Goal: Information Seeking & Learning: Learn about a topic

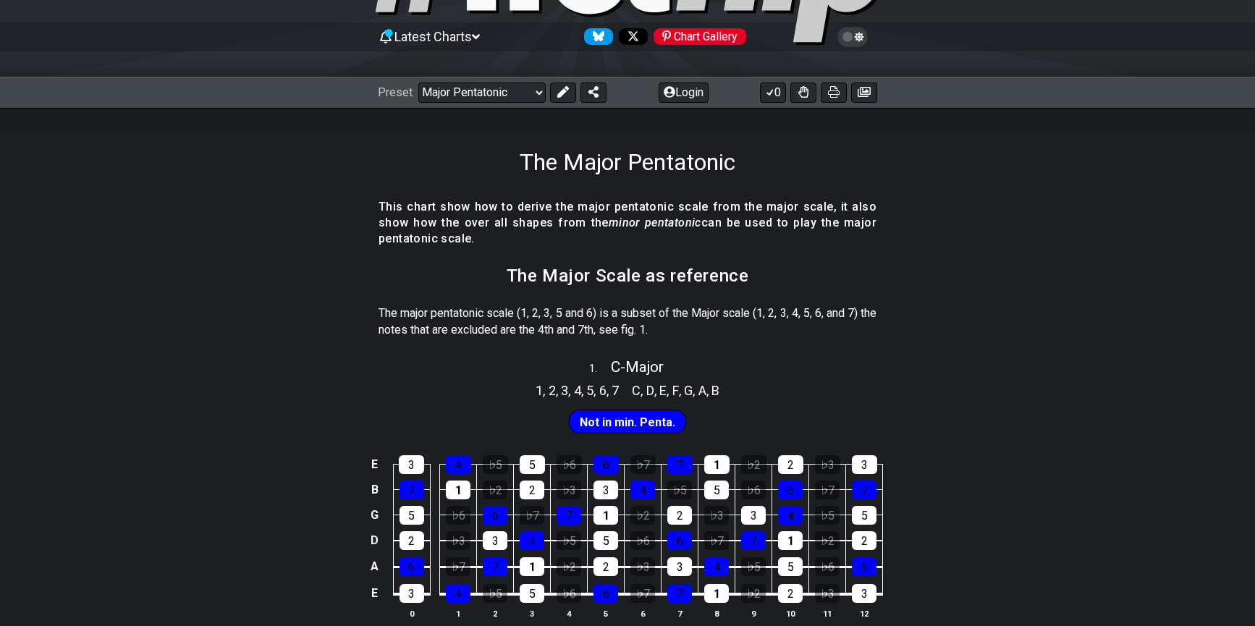
scroll to position [45, 0]
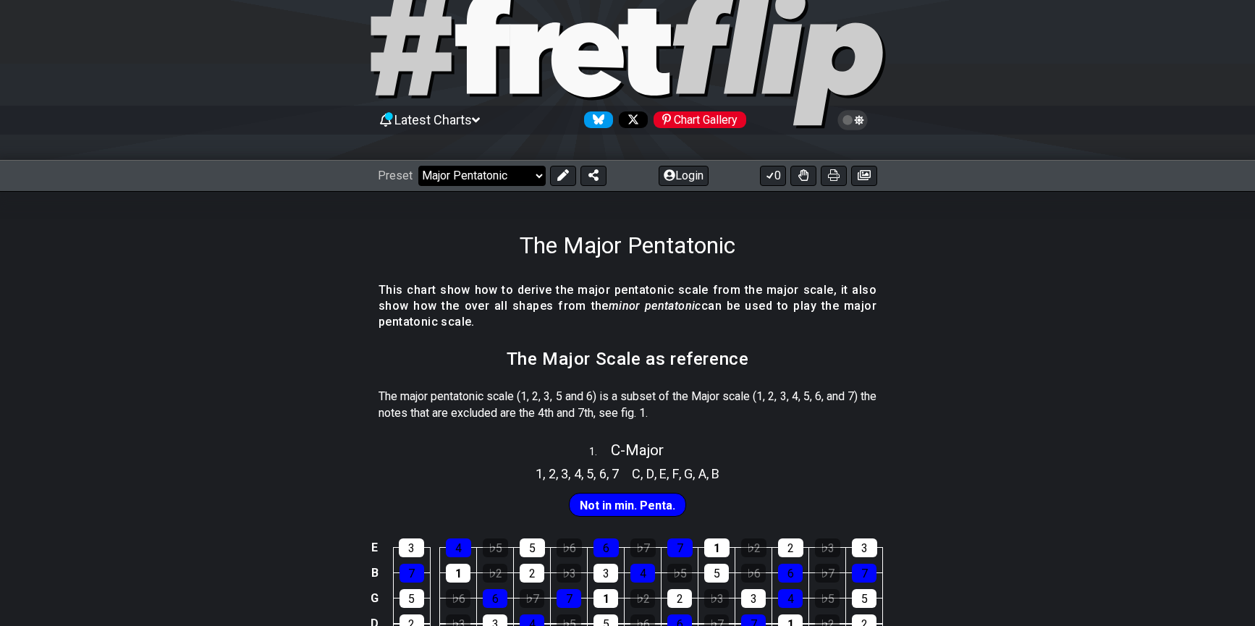
click at [441, 170] on select "Welcome to #fretflip! Initial Preset Custom Preset Minor Pentatonic Major Penta…" at bounding box center [481, 176] width 127 height 20
select select "/3nps-caged-shapes"
select select "A"
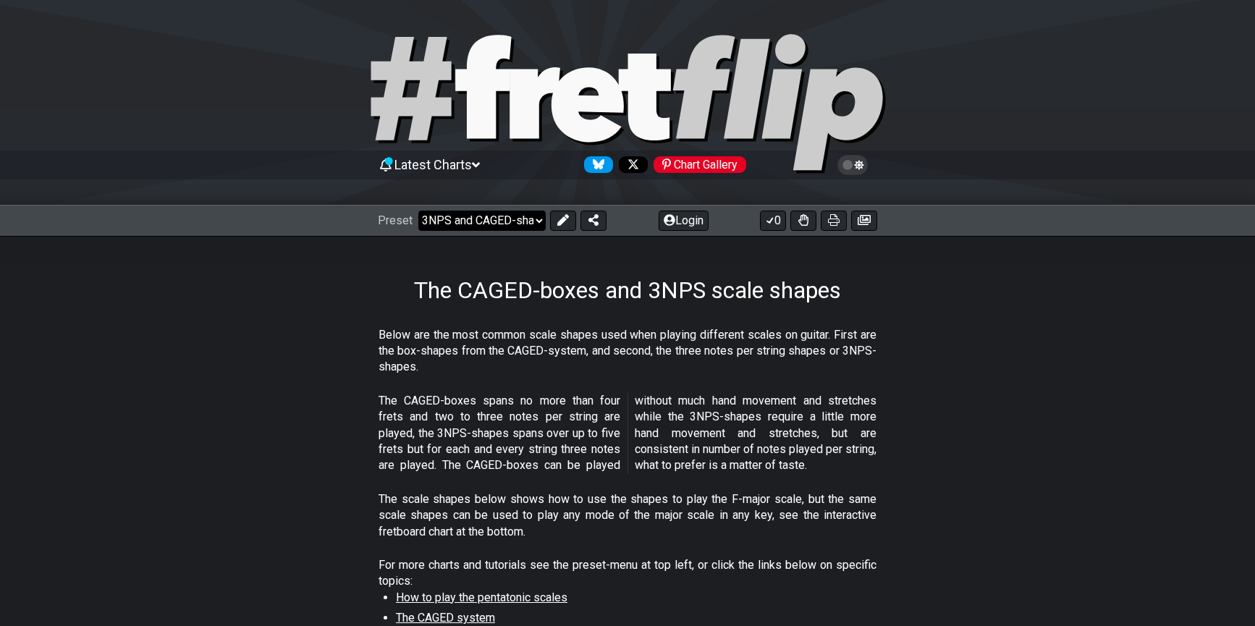
click at [452, 221] on select "Welcome to #fretflip! Initial Preset Custom Preset Minor Pentatonic Major Penta…" at bounding box center [481, 221] width 127 height 20
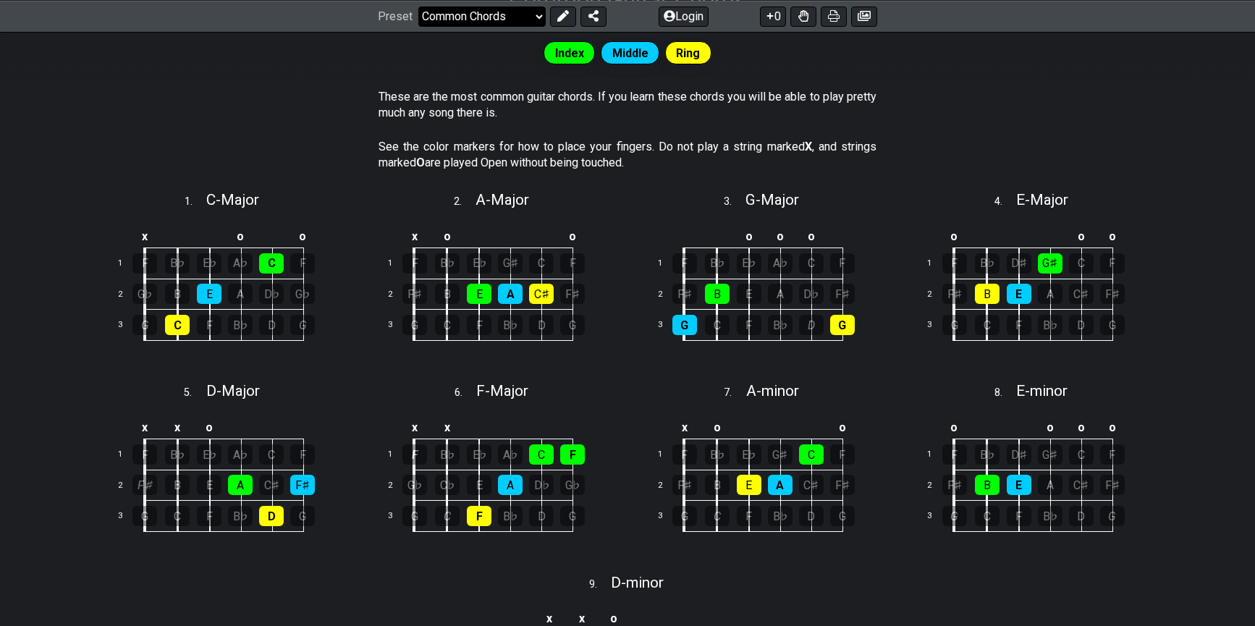
scroll to position [125, 0]
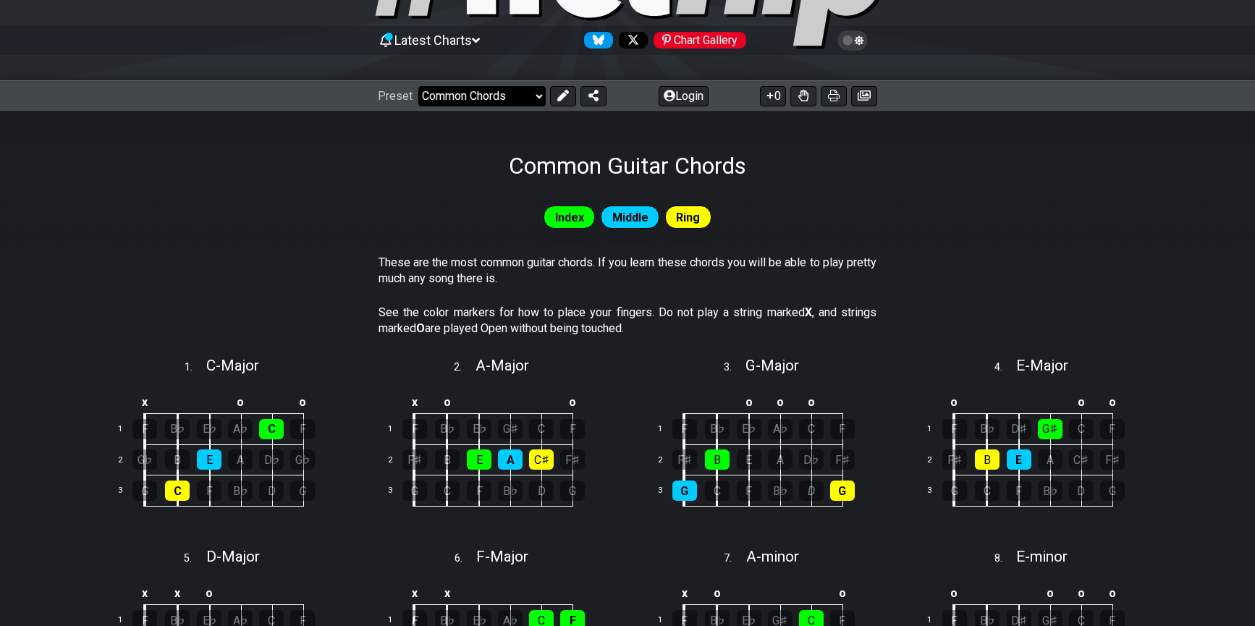
click at [495, 104] on select "Welcome to #fretflip! Initial Preset Custom Preset Minor Pentatonic Major Penta…" at bounding box center [481, 96] width 127 height 20
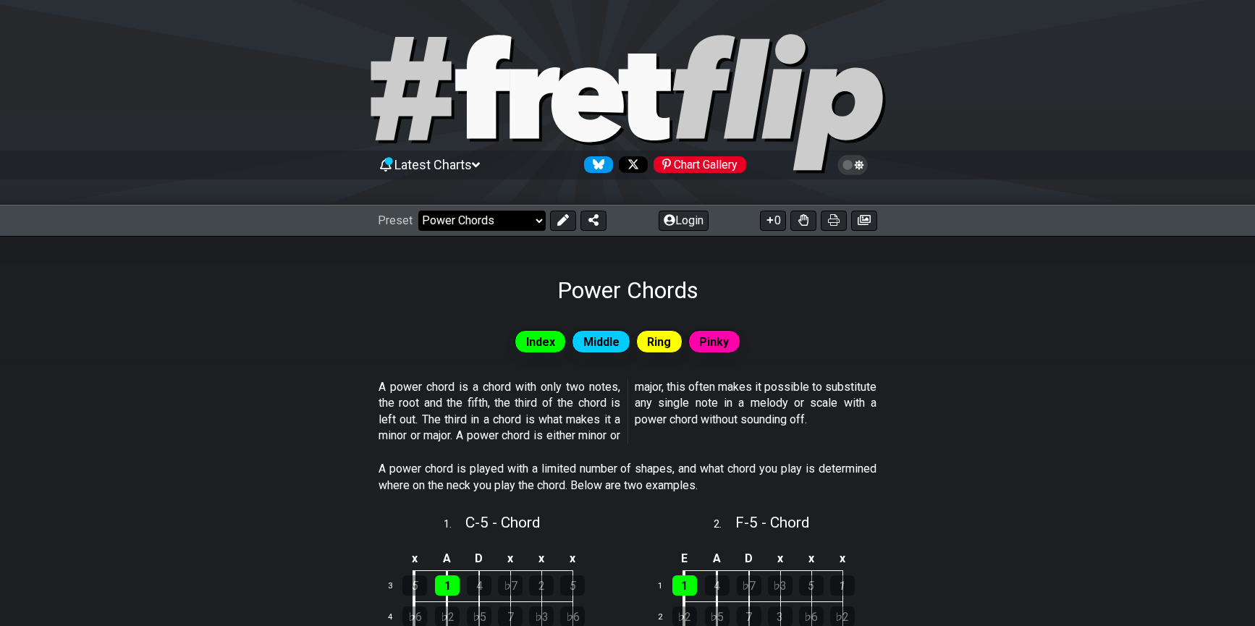
click at [480, 211] on select "Welcome to #fretflip! Initial Preset Custom Preset Minor Pentatonic Major Penta…" at bounding box center [481, 221] width 127 height 20
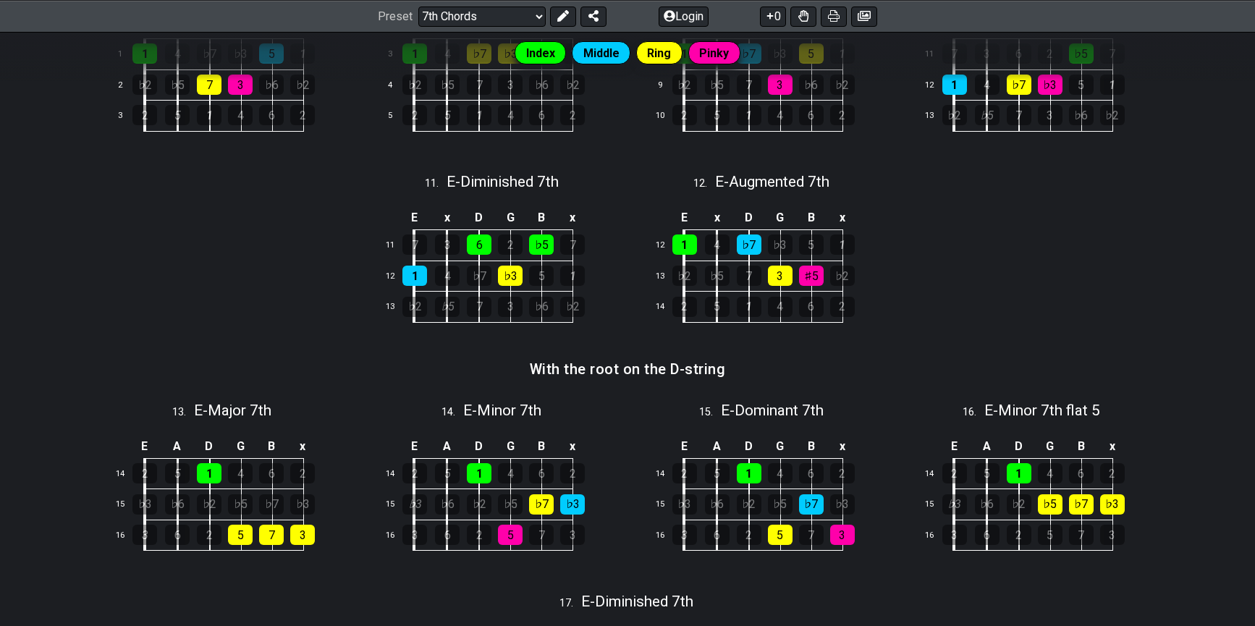
scroll to position [611, 0]
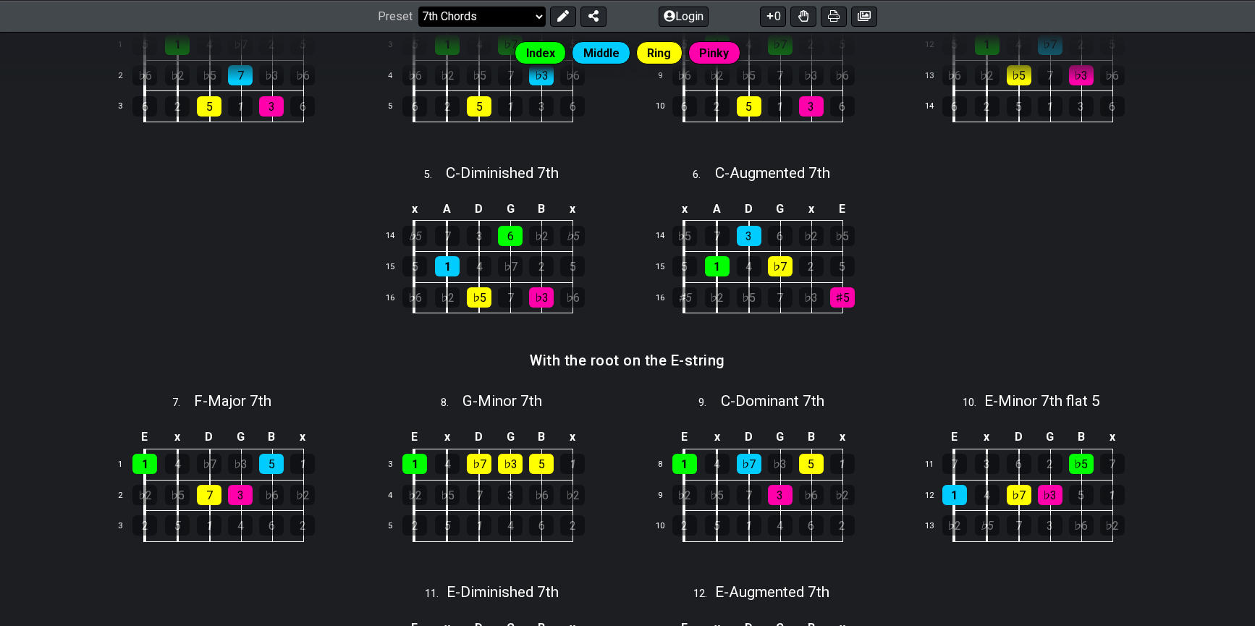
click at [491, 20] on select "Welcome to #fretflip! Initial Preset Custom Preset Minor Pentatonic Major Penta…" at bounding box center [481, 16] width 127 height 20
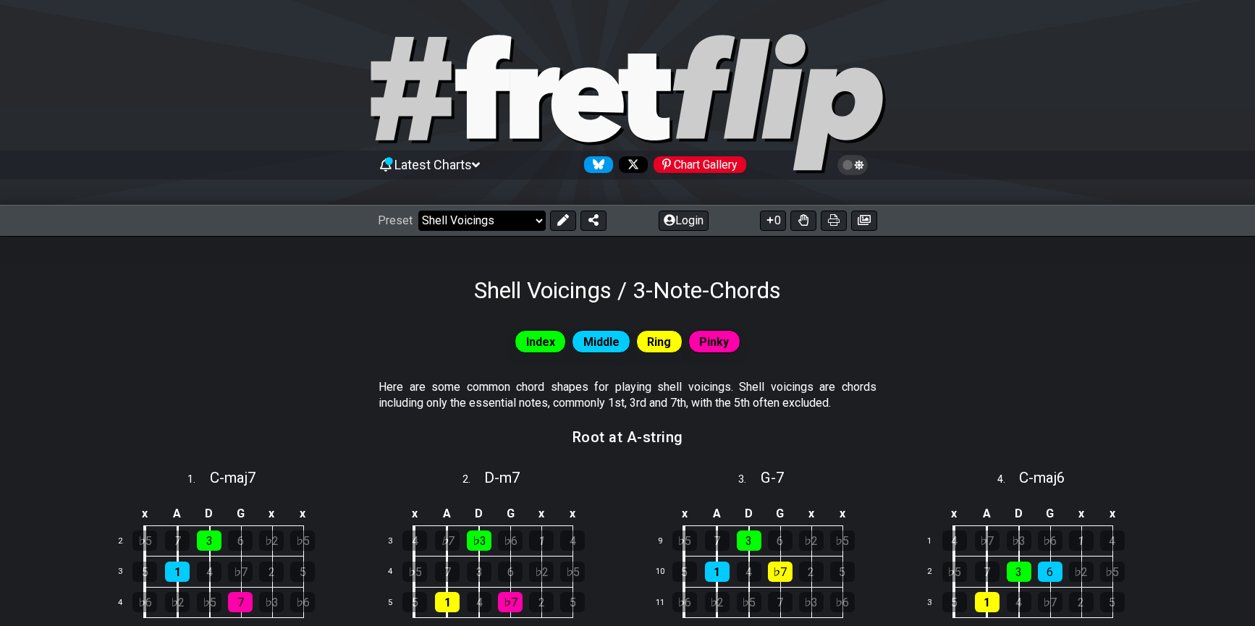
click at [463, 221] on select "Welcome to #fretflip! Initial Preset Custom Preset Minor Pentatonic Major Penta…" at bounding box center [481, 221] width 127 height 20
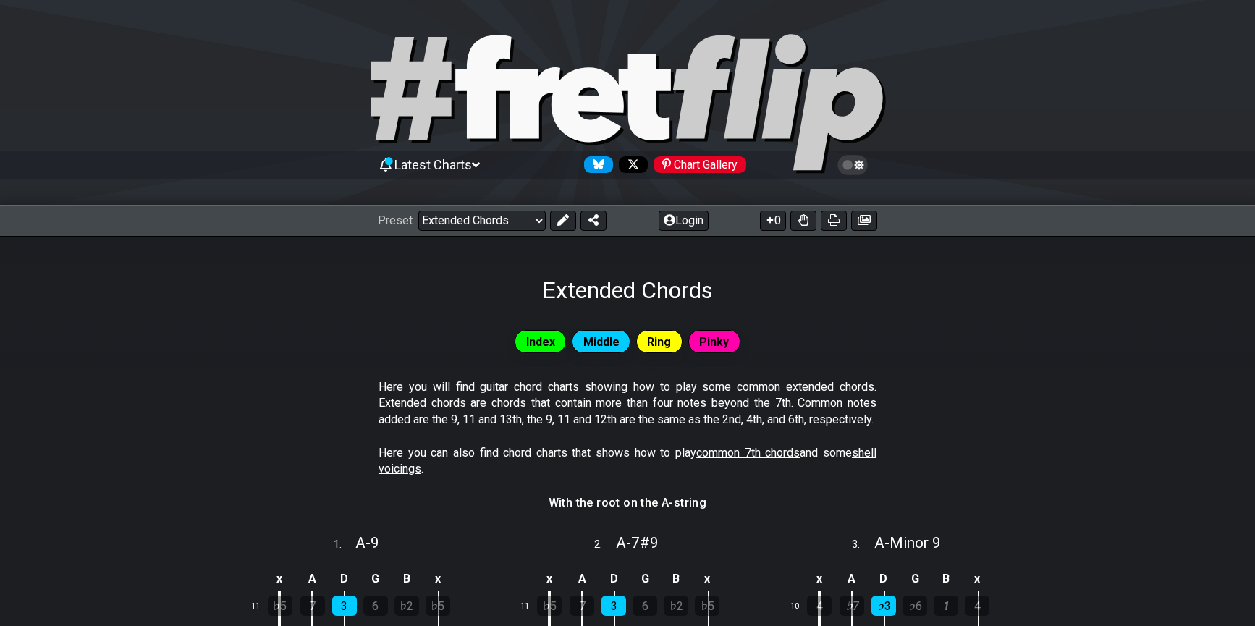
click at [454, 172] on span "Latest Charts" at bounding box center [432, 164] width 77 height 15
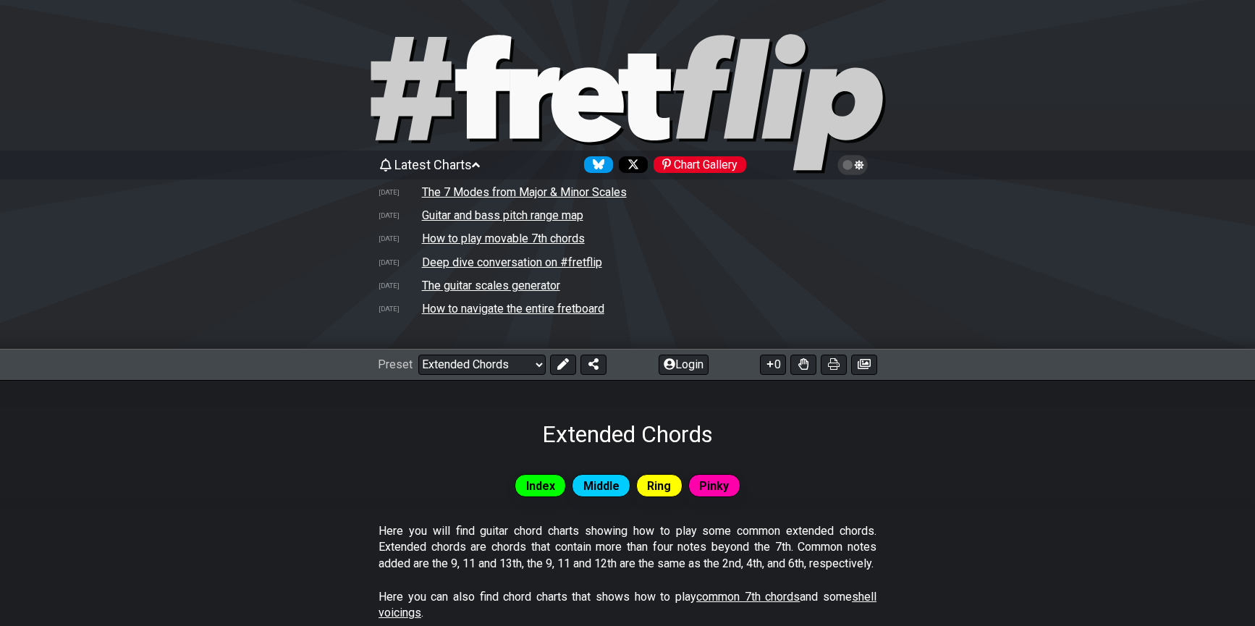
click at [499, 234] on td "How to play movable 7th chords" at bounding box center [503, 238] width 164 height 15
select select "/movable-7th-chords"
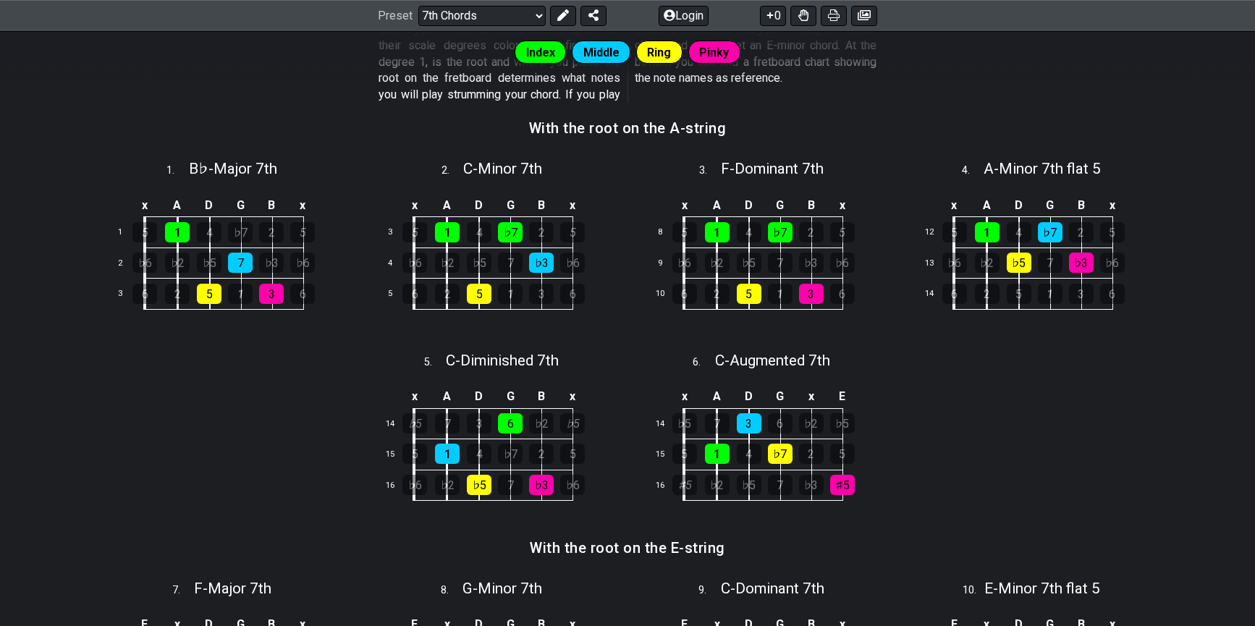
scroll to position [570, 0]
